Goal: Task Accomplishment & Management: Complete application form

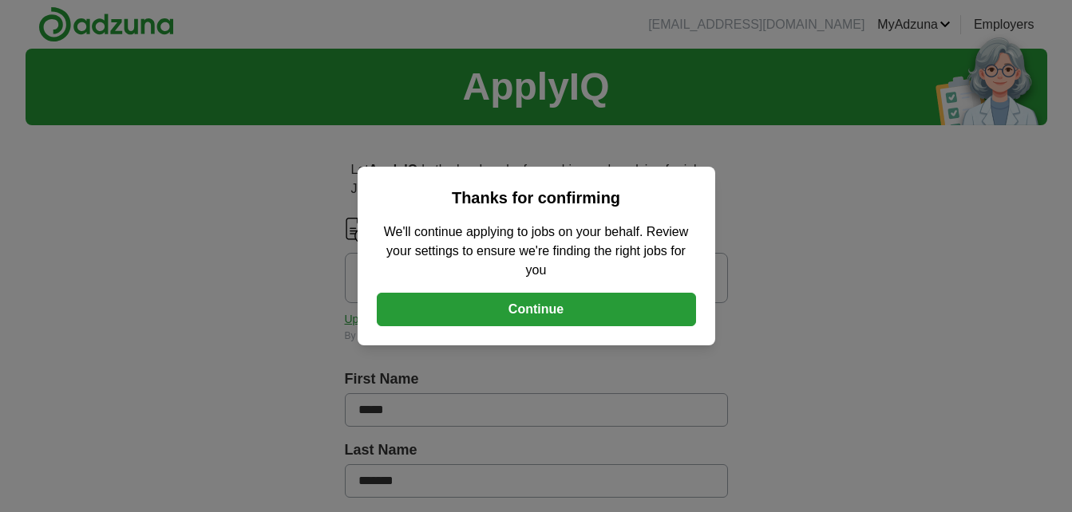
click at [532, 316] on button "Continue" at bounding box center [536, 310] width 319 height 34
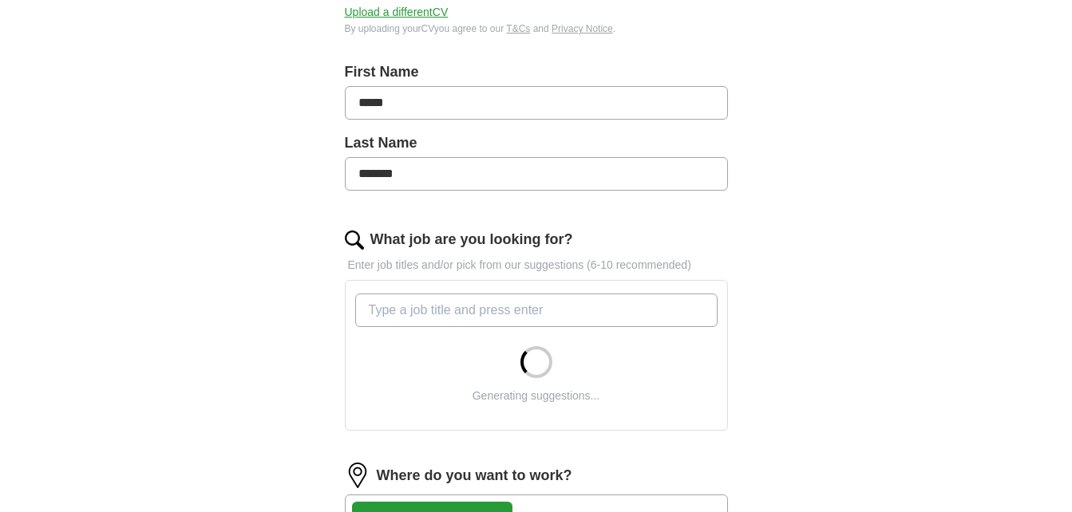
scroll to position [319, 0]
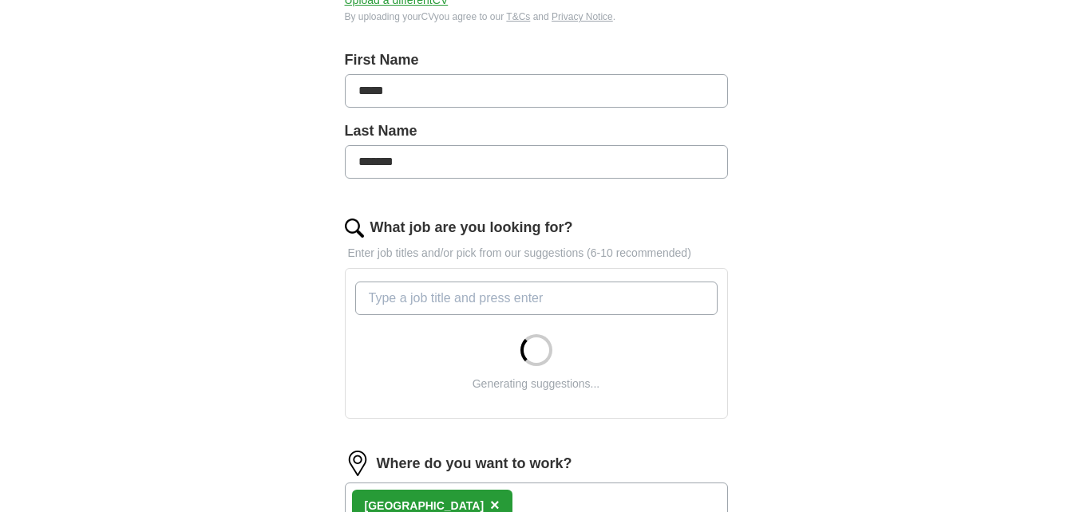
click at [475, 310] on input "What job are you looking for?" at bounding box center [536, 299] width 362 height 34
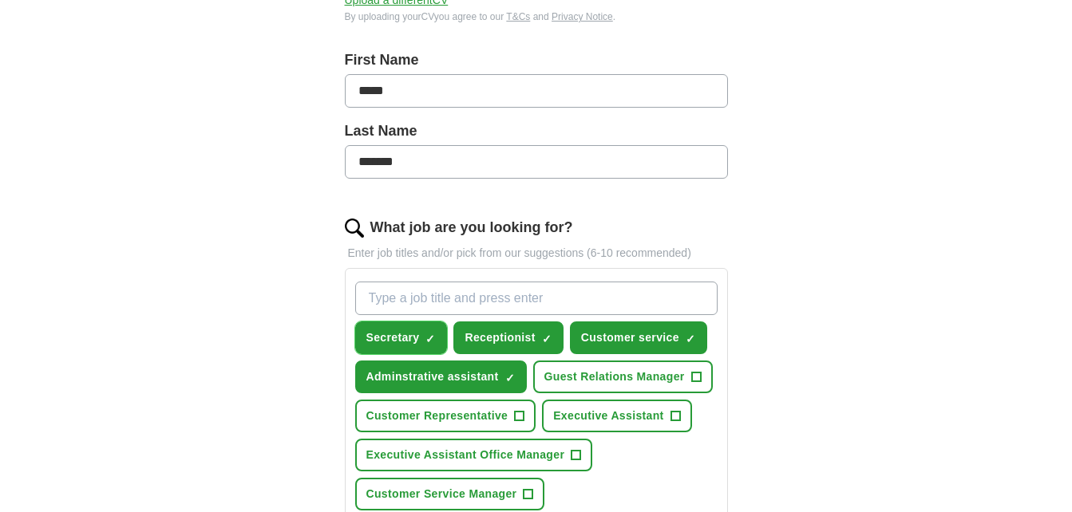
click at [384, 336] on span "Secretary" at bounding box center [392, 338] width 53 height 17
click at [404, 330] on button "Secretary +" at bounding box center [401, 338] width 93 height 33
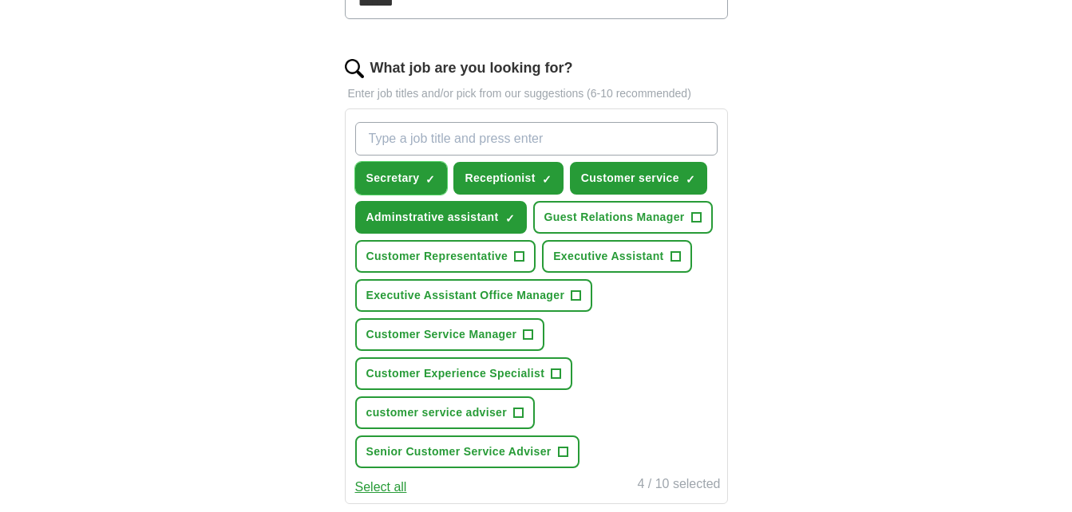
scroll to position [559, 0]
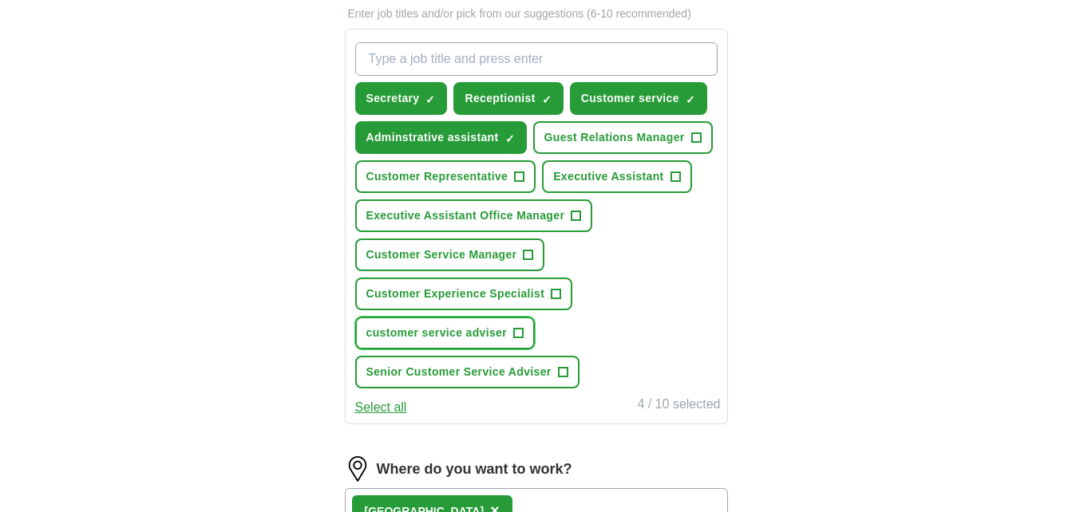
click at [441, 330] on span "customer service adviser" at bounding box center [436, 333] width 141 height 17
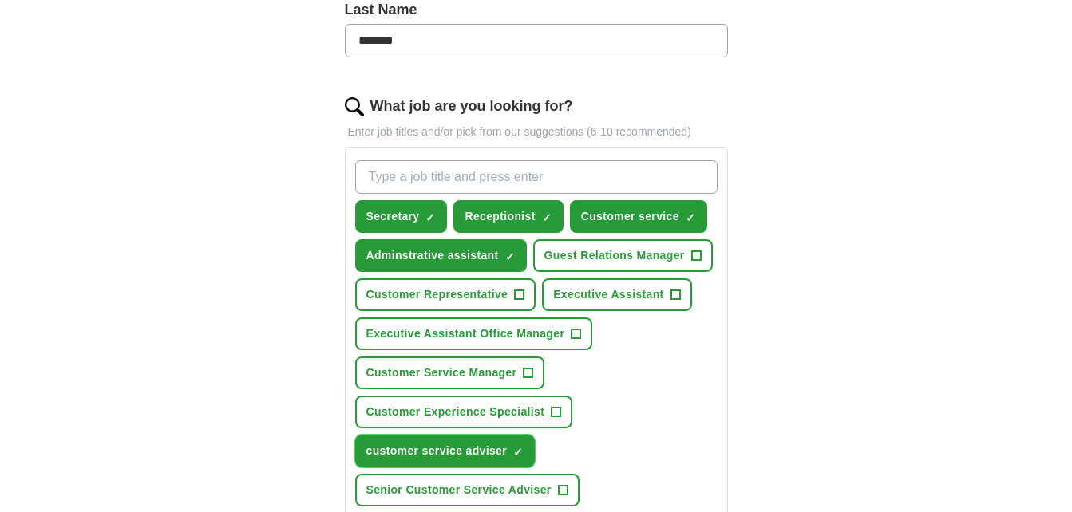
scroll to position [399, 0]
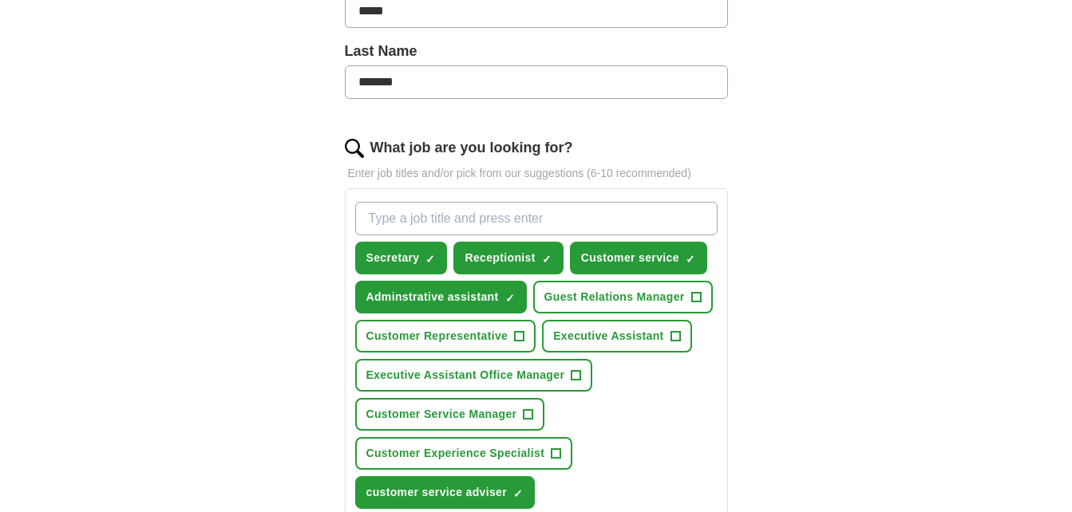
click at [413, 223] on input "What job are you looking for?" at bounding box center [536, 219] width 362 height 34
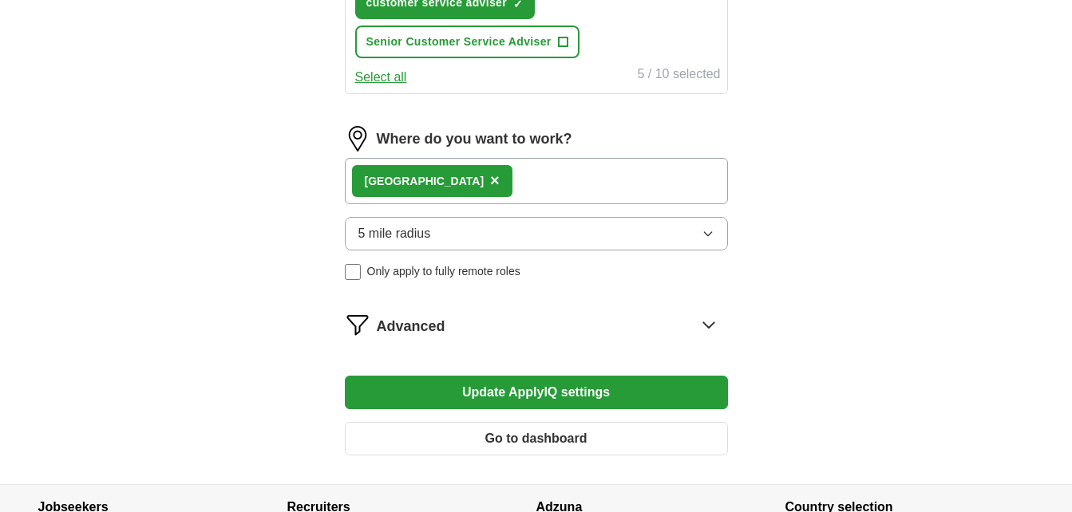
scroll to position [958, 0]
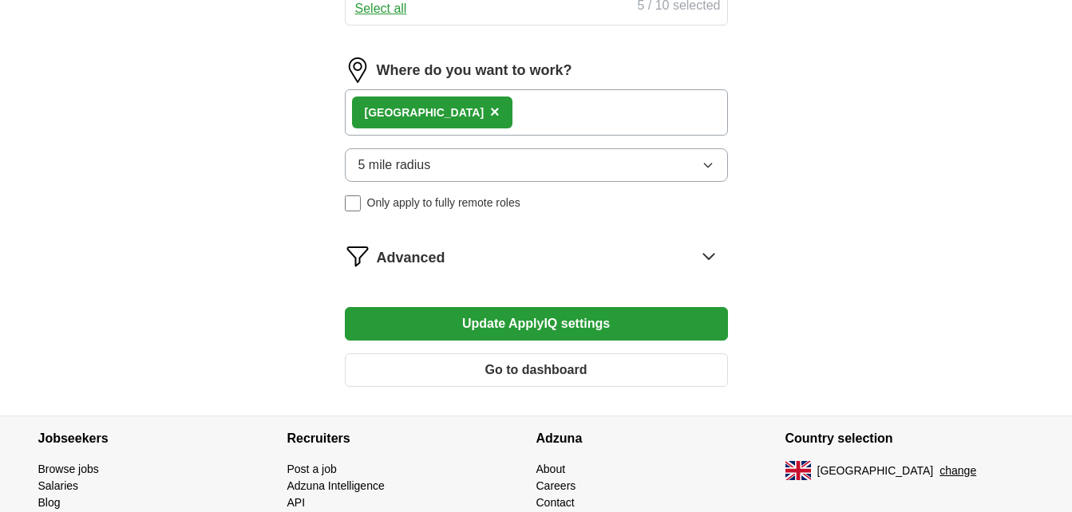
type input "all the ones ticked"
click at [567, 322] on button "Update ApplyIQ settings" at bounding box center [536, 324] width 383 height 34
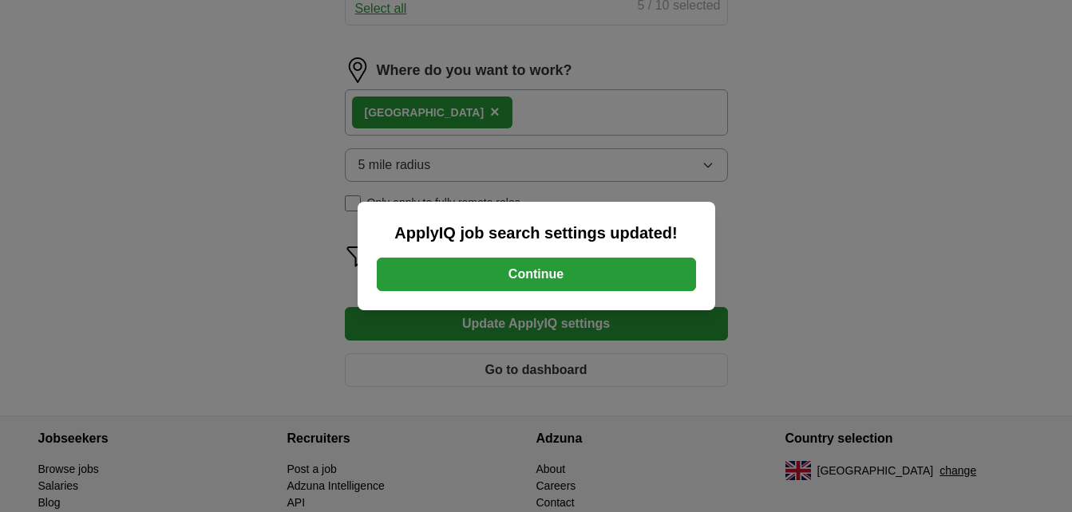
click at [534, 273] on button "Continue" at bounding box center [536, 275] width 319 height 34
